Goal: Check status: Check status

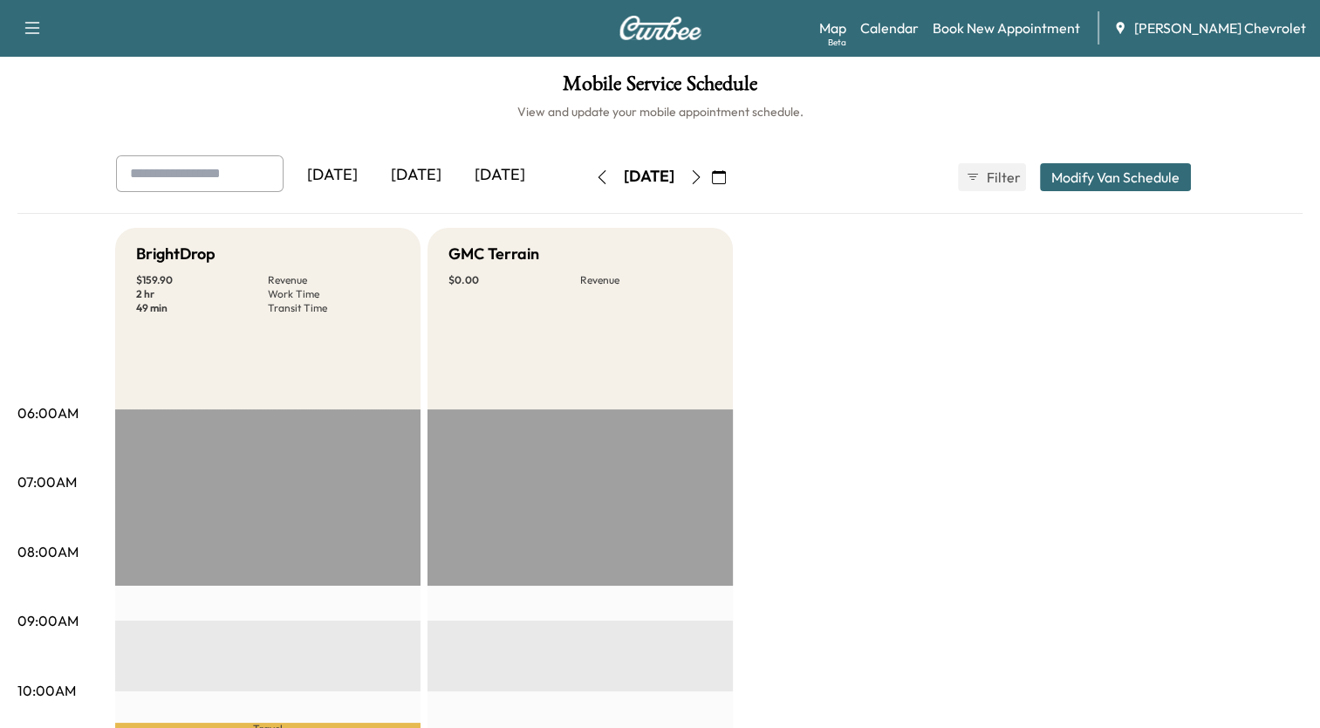
click at [703, 176] on icon "button" at bounding box center [696, 177] width 14 height 14
click at [703, 180] on icon "button" at bounding box center [696, 177] width 14 height 14
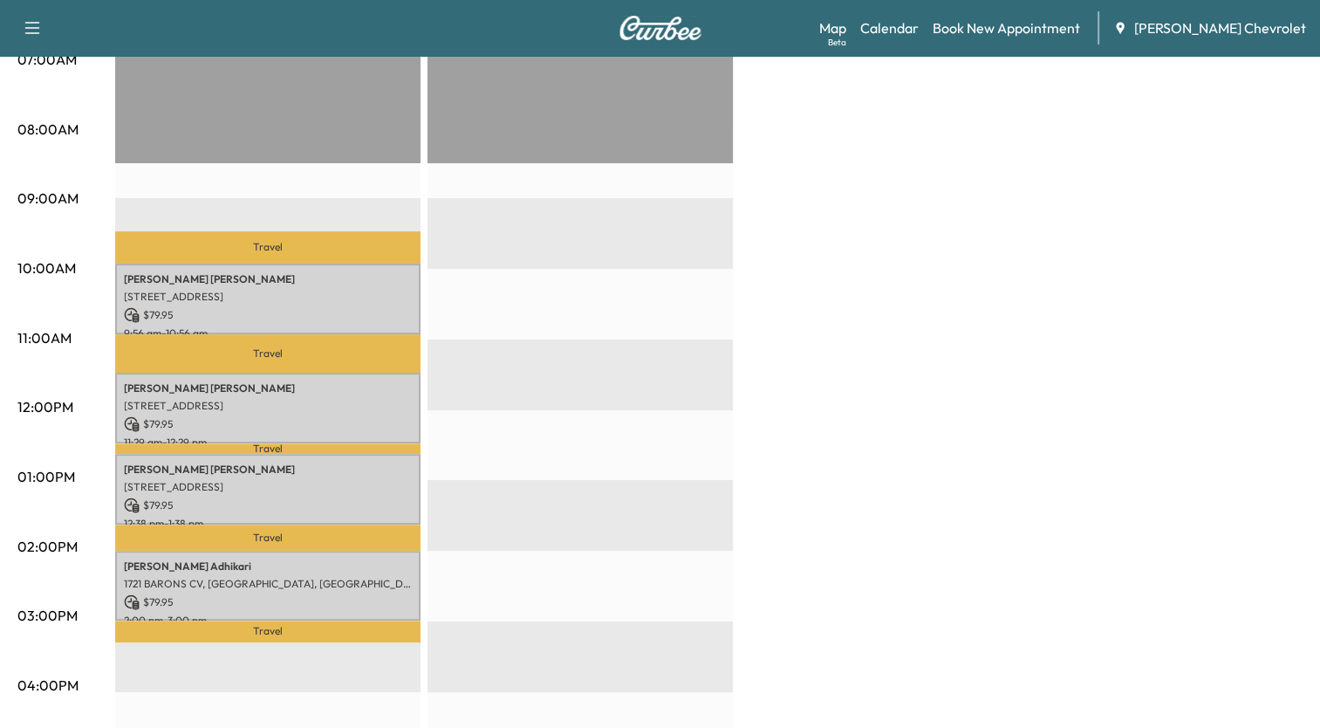
scroll to position [523, 0]
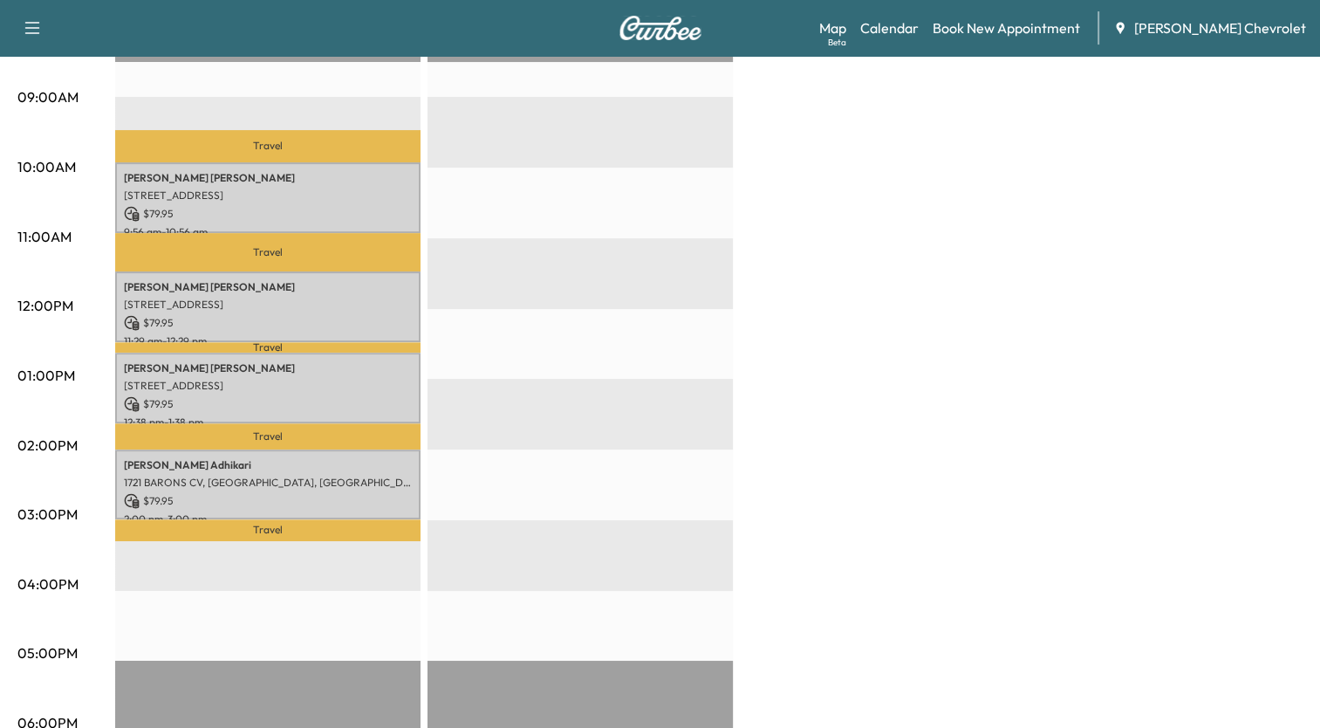
click at [865, 246] on div "BrightDrop $ 319.80 Revenue 4 hr Work Time 1 hr 50 min Transit Time Travel [PER…" at bounding box center [708, 358] width 1187 height 1309
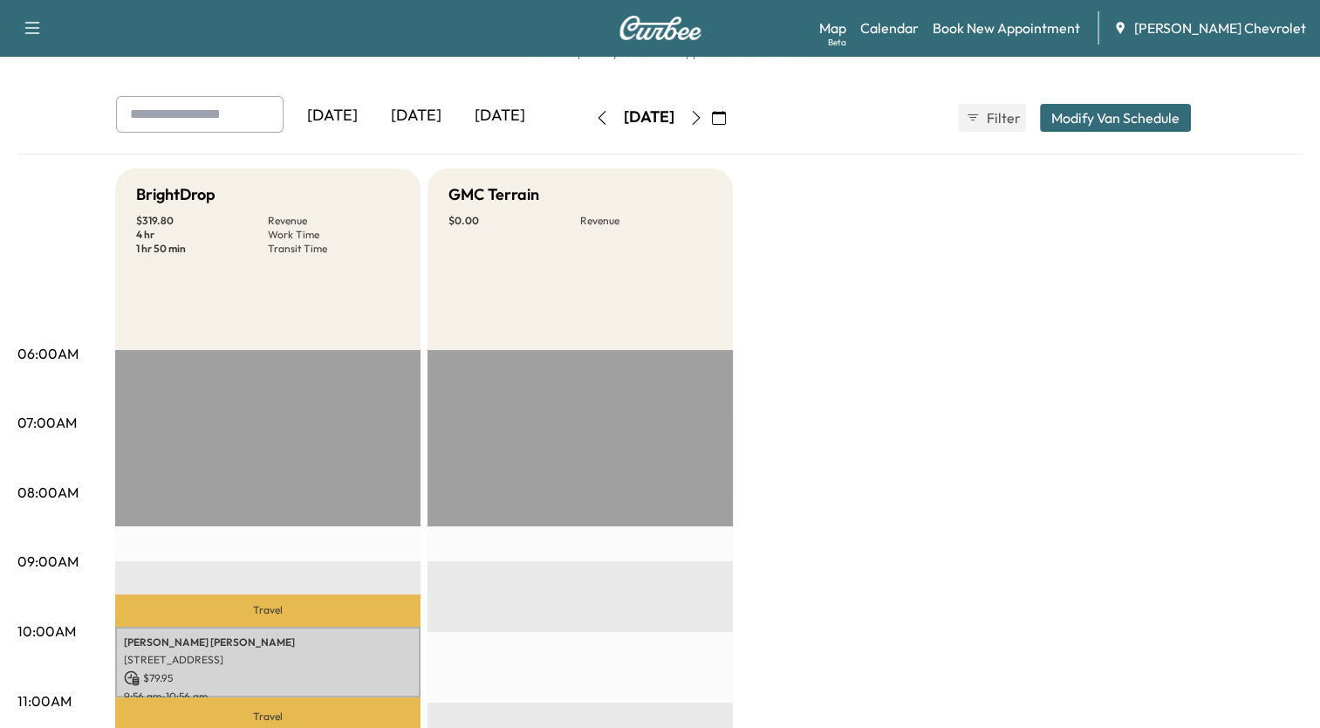
scroll to position [0, 0]
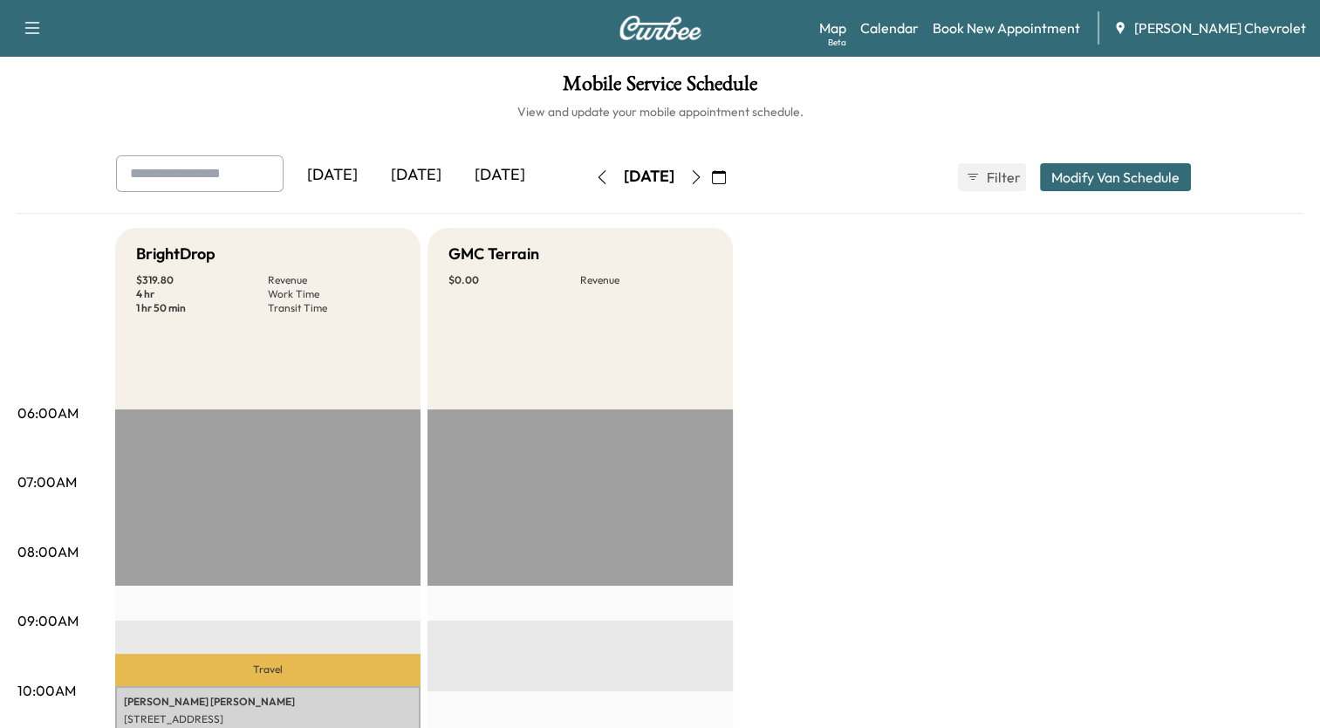
click at [703, 175] on icon "button" at bounding box center [696, 177] width 14 height 14
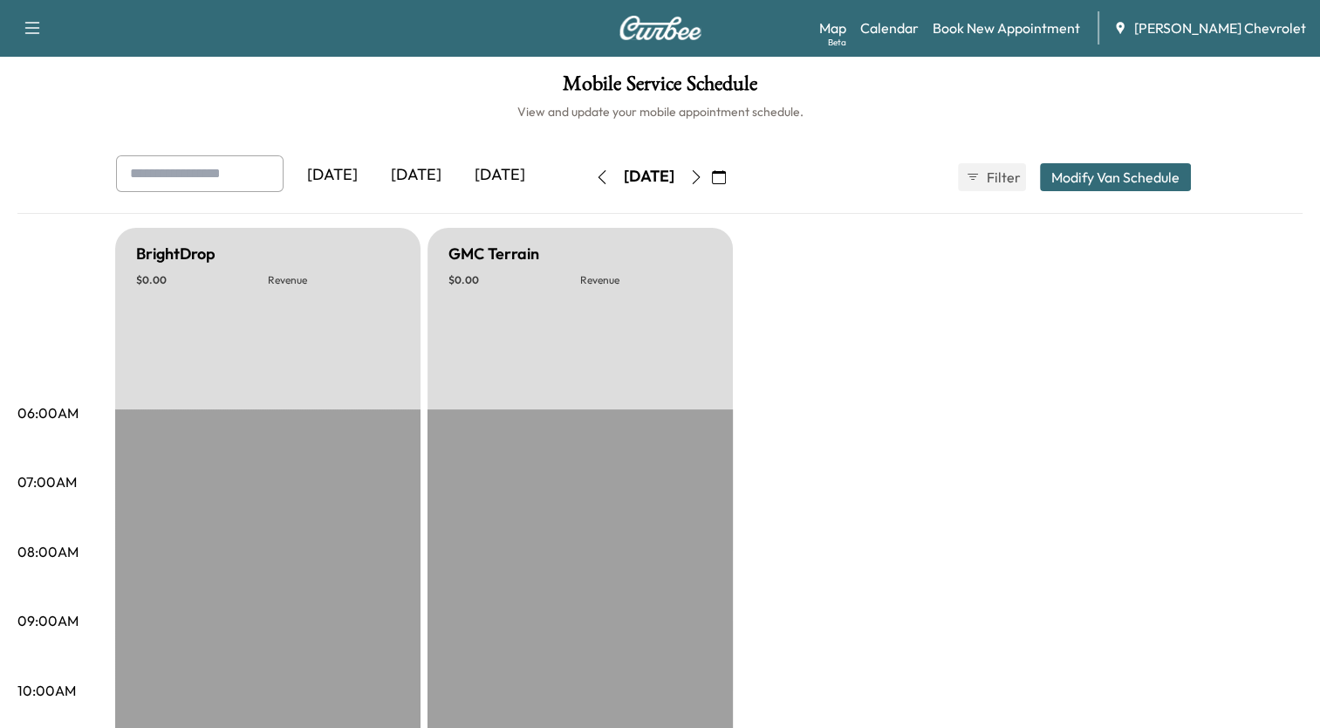
click at [711, 184] on button "button" at bounding box center [696, 177] width 30 height 28
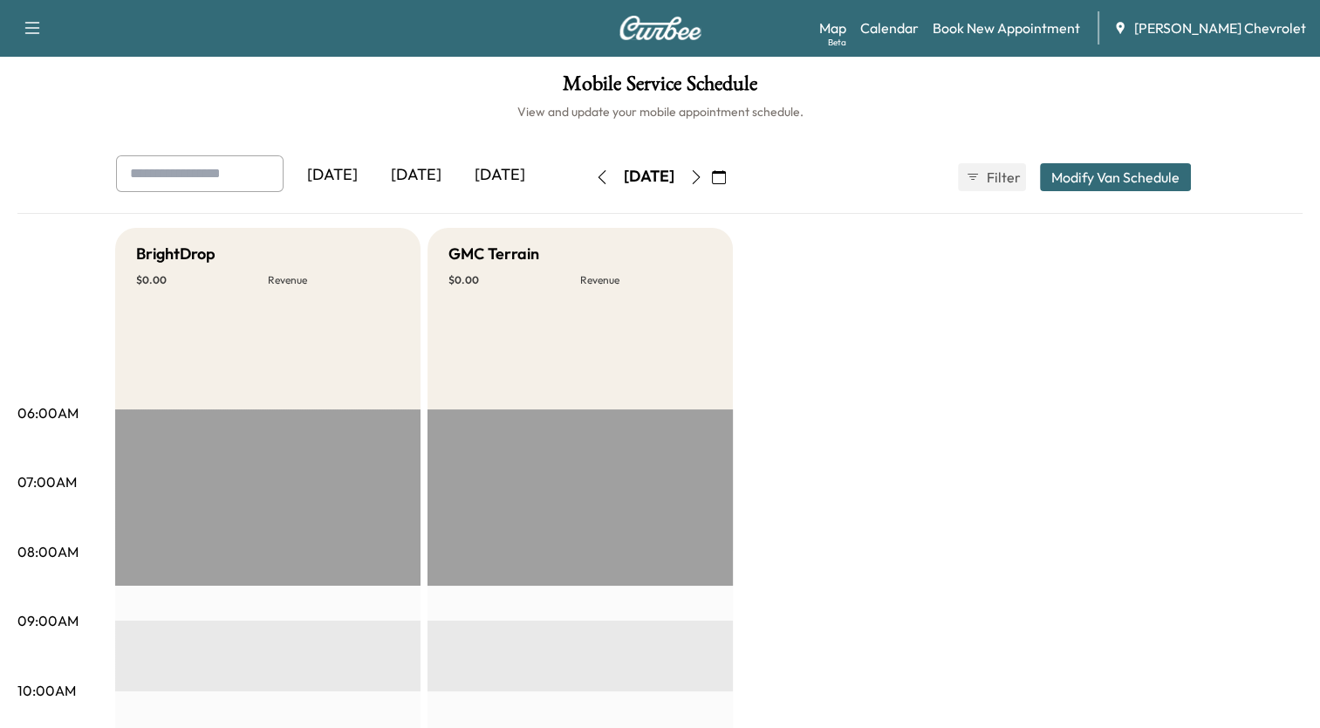
click at [703, 176] on icon "button" at bounding box center [696, 177] width 14 height 14
